Goal: Task Accomplishment & Management: Use online tool/utility

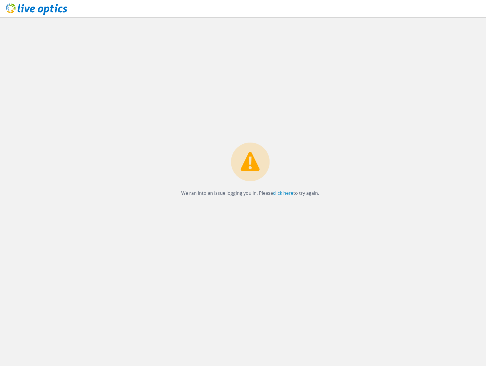
click at [216, 242] on div "We ran into an issue logging you in. Please click here to try again." at bounding box center [250, 191] width 472 height 349
click at [275, 193] on link "click here" at bounding box center [283, 193] width 20 height 6
